Goal: Transaction & Acquisition: Book appointment/travel/reservation

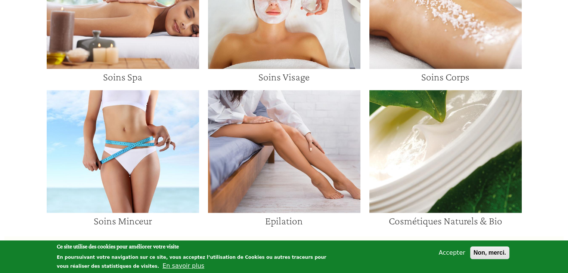
scroll to position [598, 0]
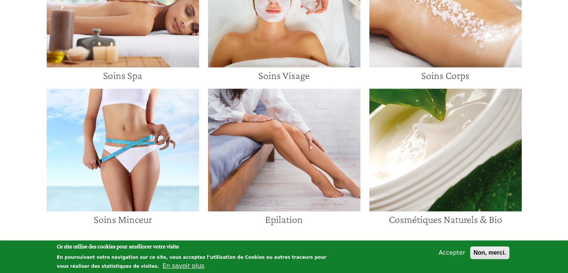
click at [303, 22] on img at bounding box center [284, 5] width 152 height 123
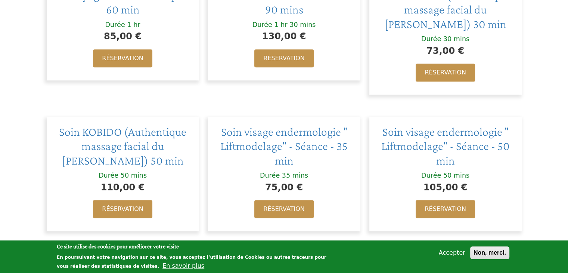
scroll to position [374, 0]
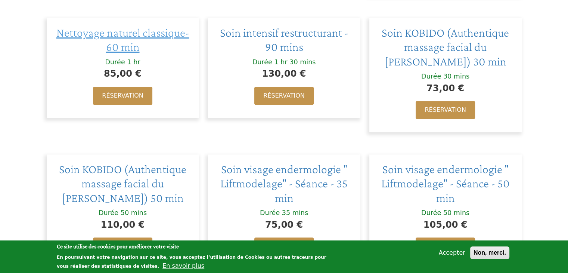
click at [140, 35] on span "Nettoyage naturel classique- 60 min" at bounding box center [122, 40] width 133 height 28
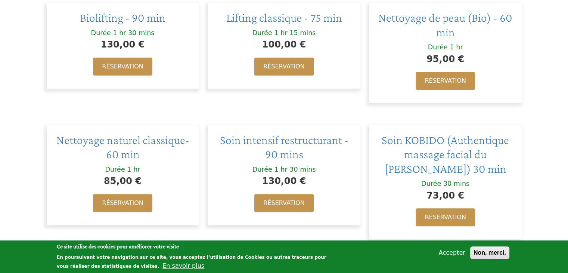
scroll to position [299, 0]
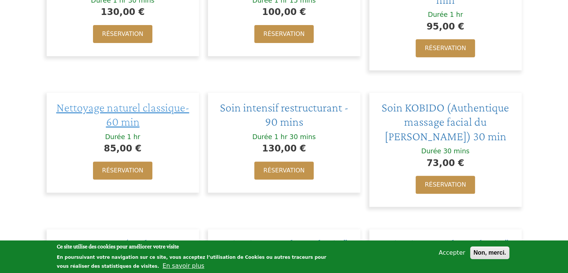
click at [142, 112] on span "Nettoyage naturel classique- 60 min" at bounding box center [122, 114] width 133 height 28
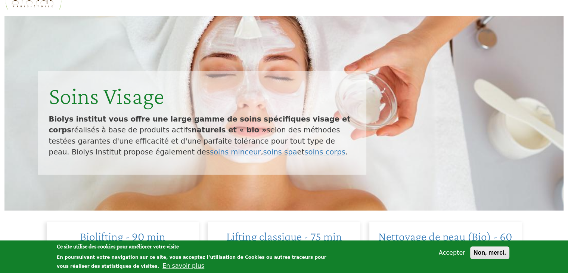
scroll to position [0, 0]
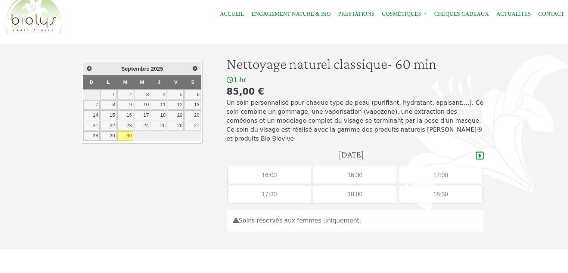
scroll to position [37, 0]
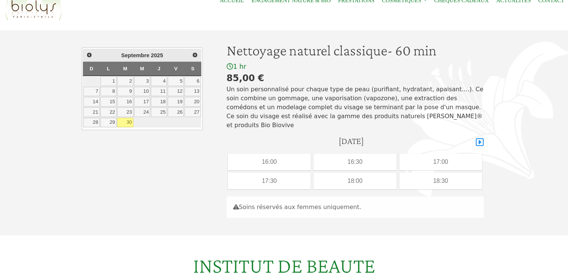
click at [479, 141] on icon at bounding box center [480, 142] width 8 height 8
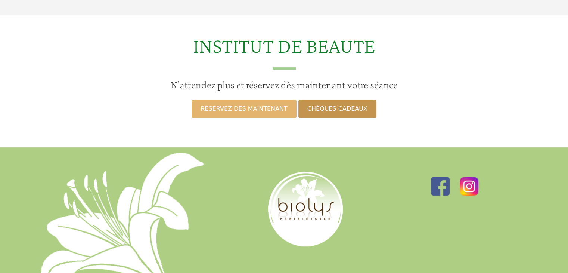
scroll to position [261, 0]
